Goal: Task Accomplishment & Management: Manage account settings

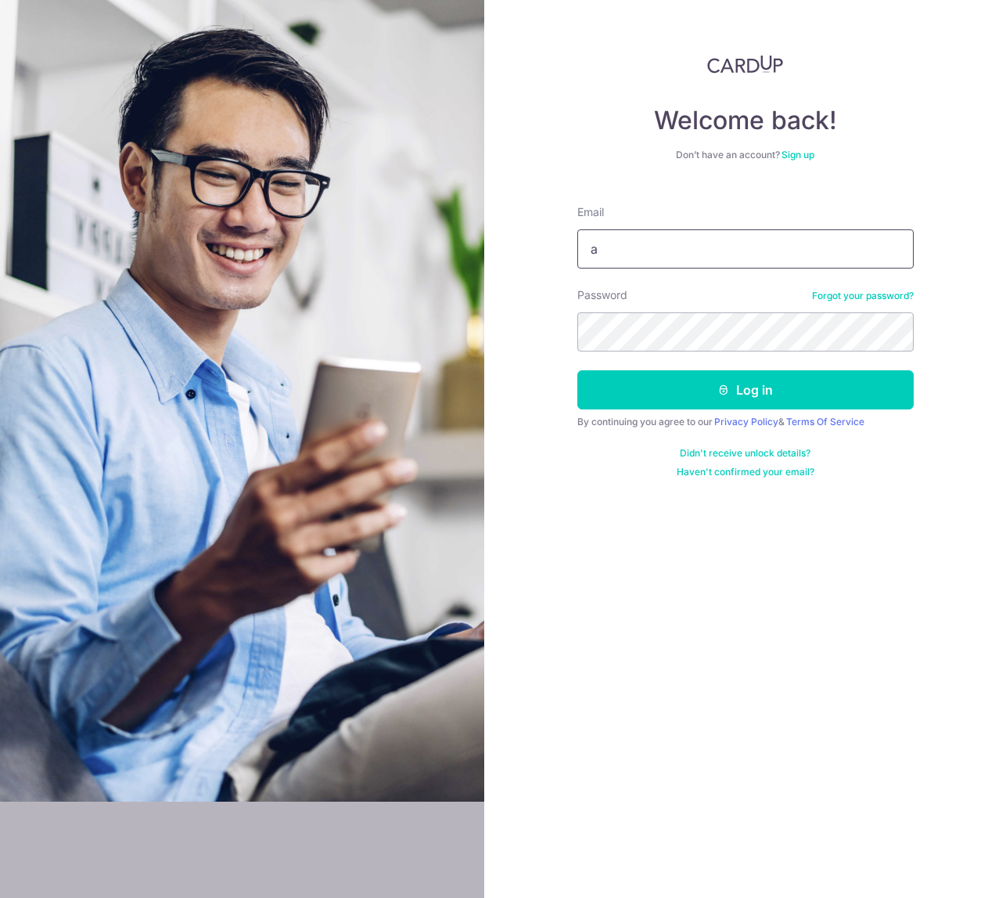
type input "[PERSON_NAME][EMAIL_ADDRESS][PERSON_NAME][DOMAIN_NAME]"
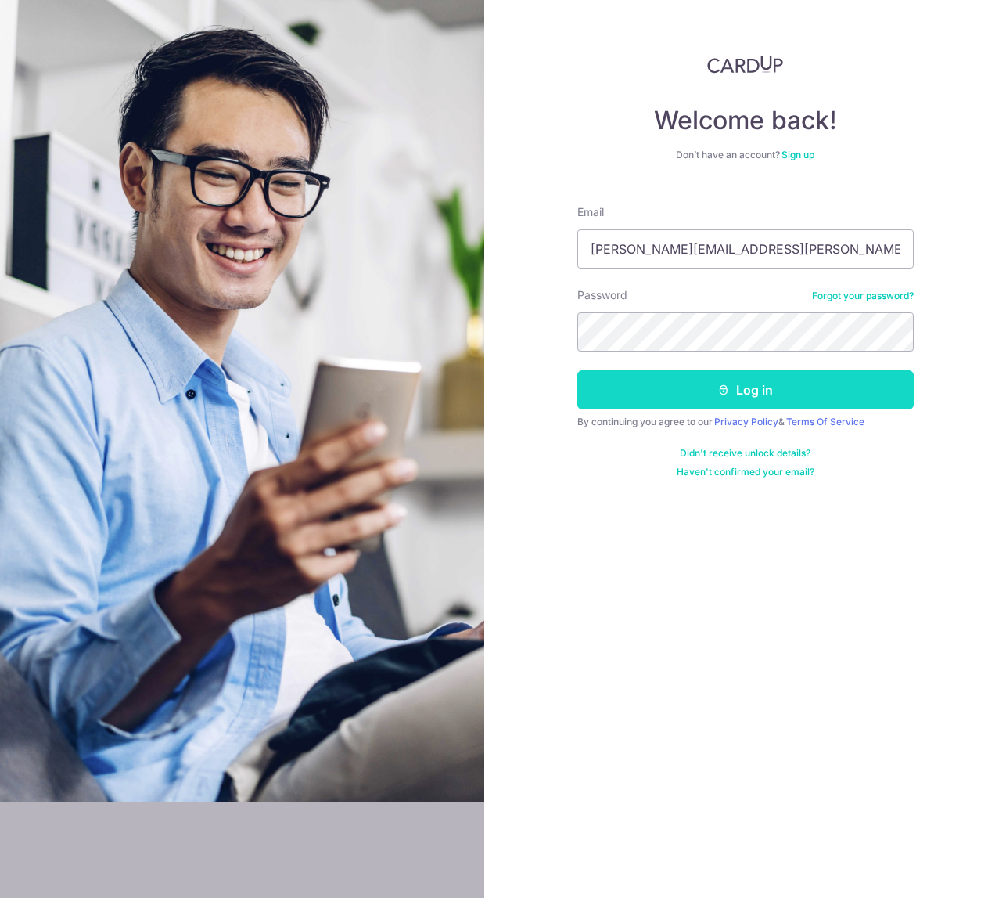
click at [760, 394] on button "Log in" at bounding box center [746, 389] width 337 height 39
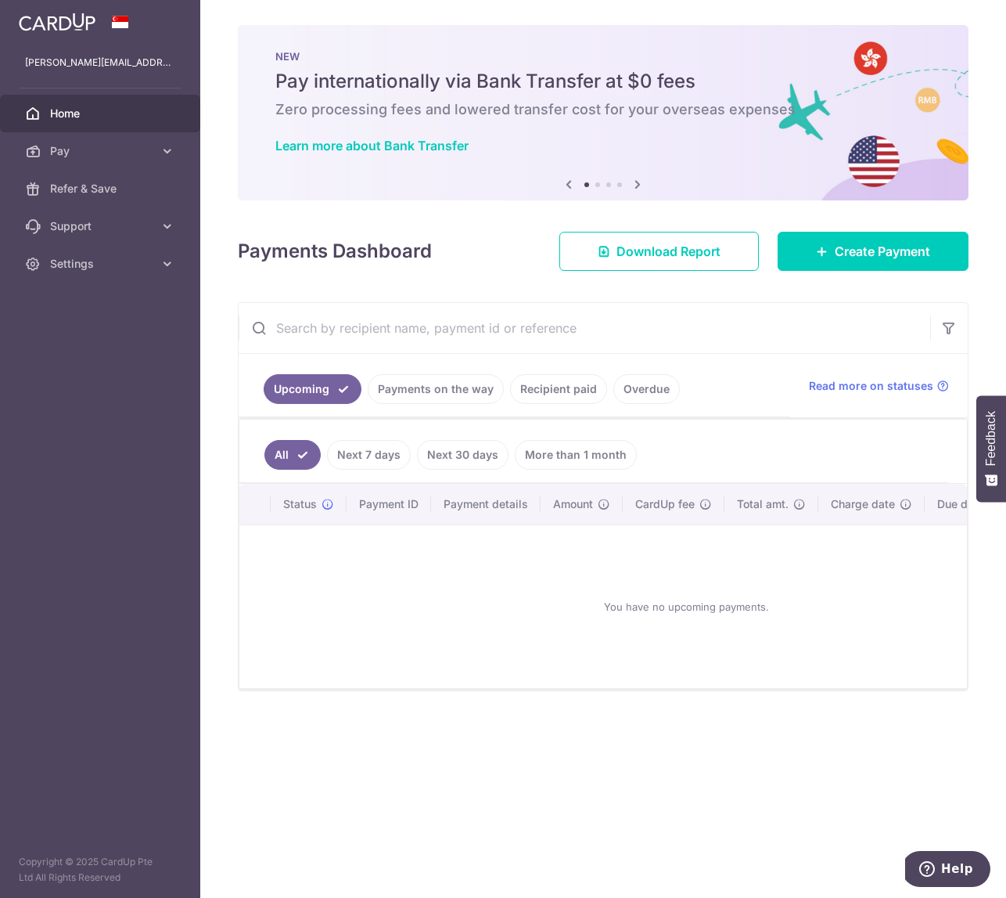
click at [548, 390] on link "Recipient paid" at bounding box center [558, 389] width 97 height 30
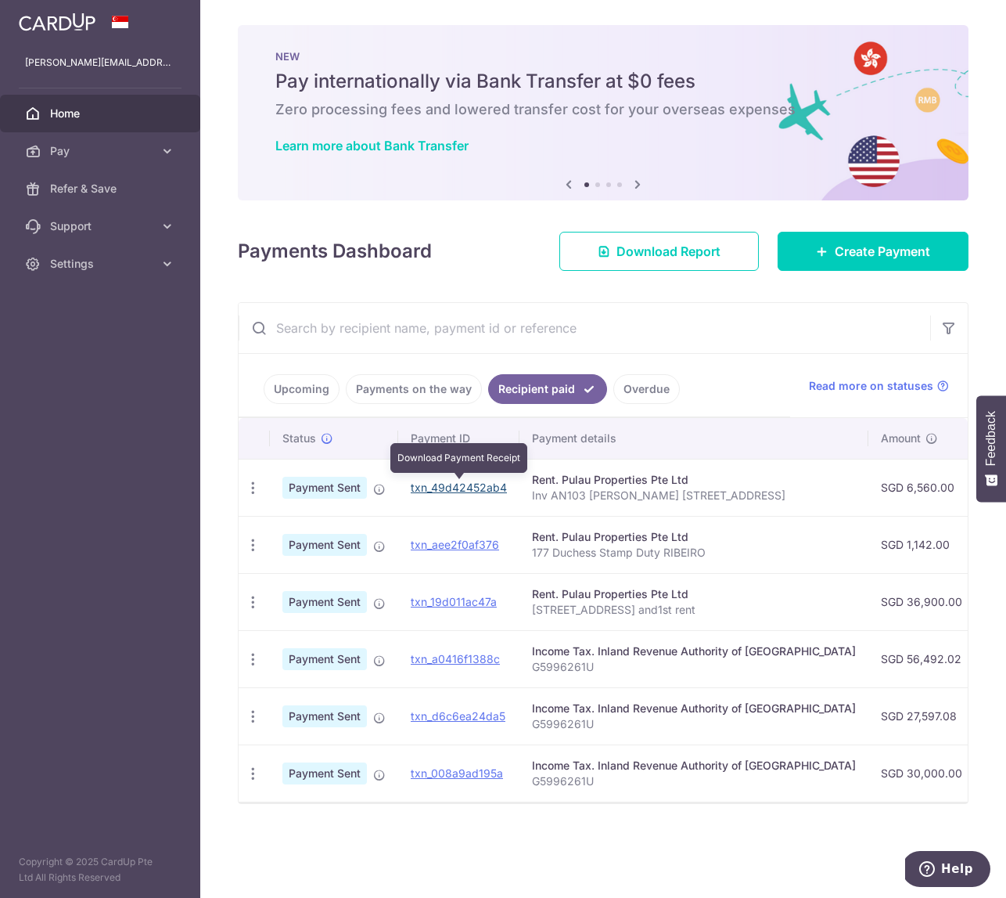
click at [469, 484] on link "txn_49d42452ab4" at bounding box center [459, 487] width 96 height 13
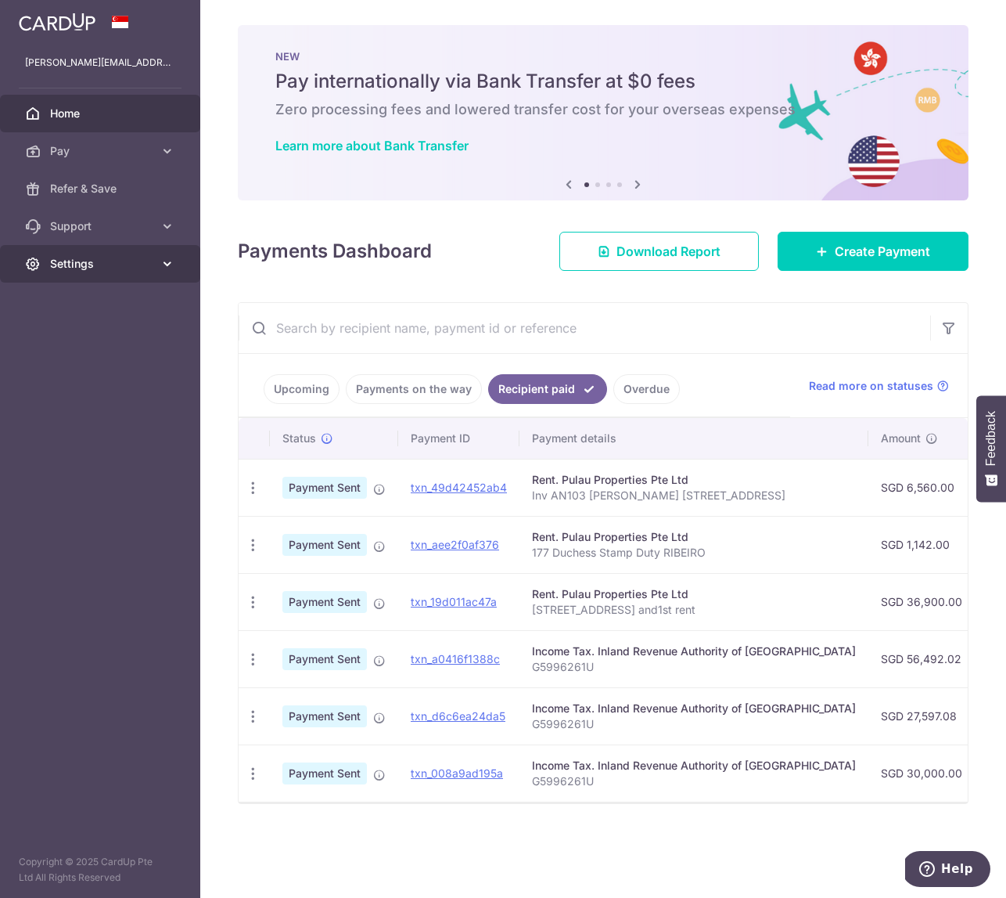
click at [73, 265] on span "Settings" at bounding box center [101, 264] width 103 height 16
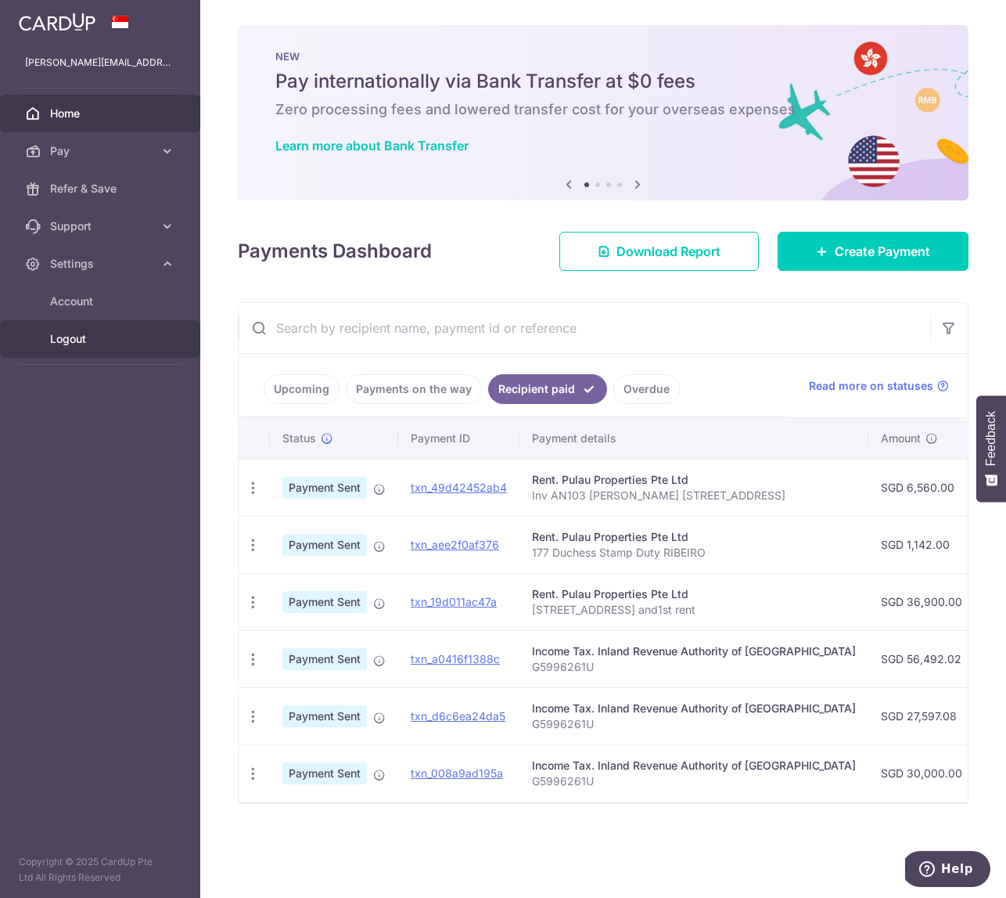
click at [89, 338] on span "Logout" at bounding box center [101, 339] width 103 height 16
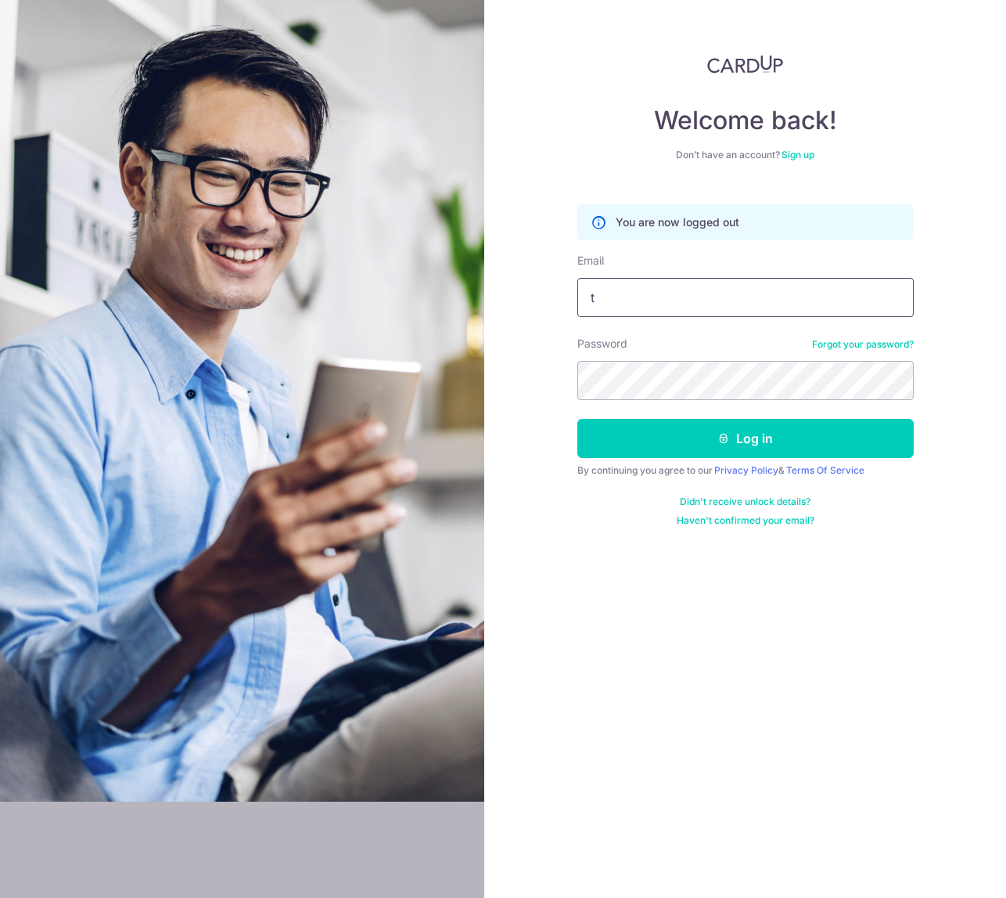
type input "[EMAIL_ADDRESS][DOMAIN_NAME]"
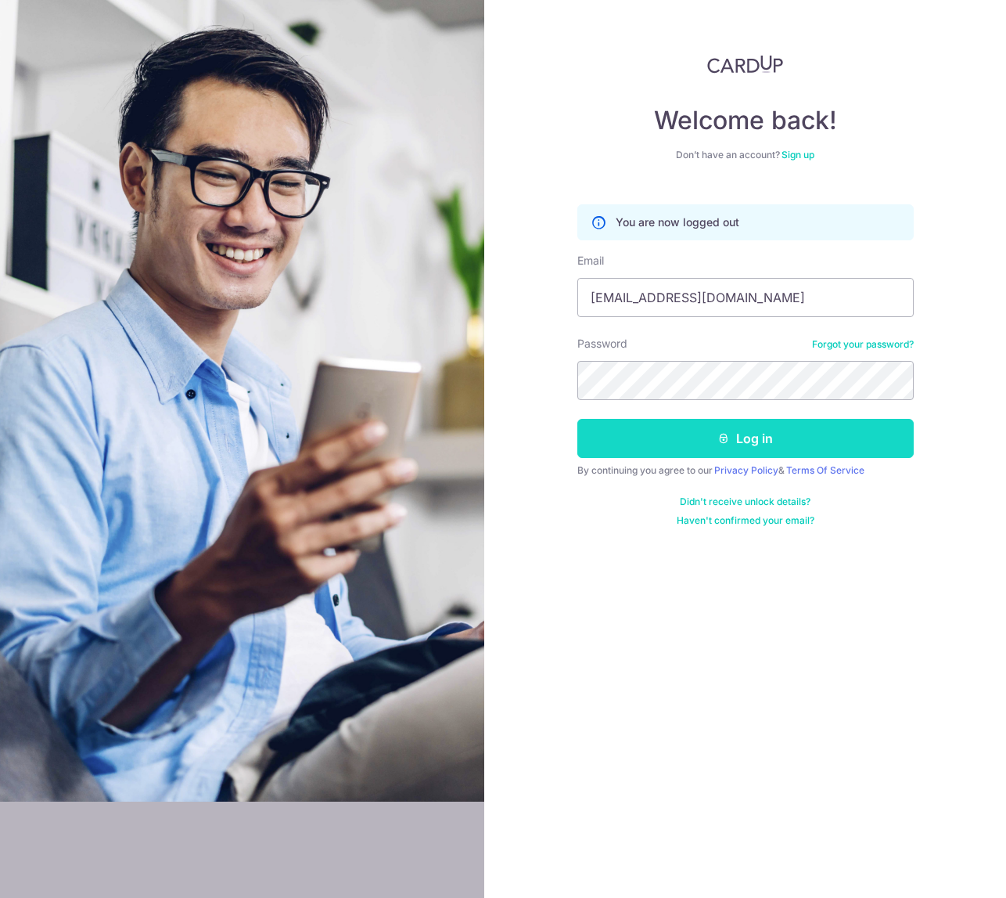
click at [754, 445] on button "Log in" at bounding box center [746, 438] width 337 height 39
